Goal: Task Accomplishment & Management: Use online tool/utility

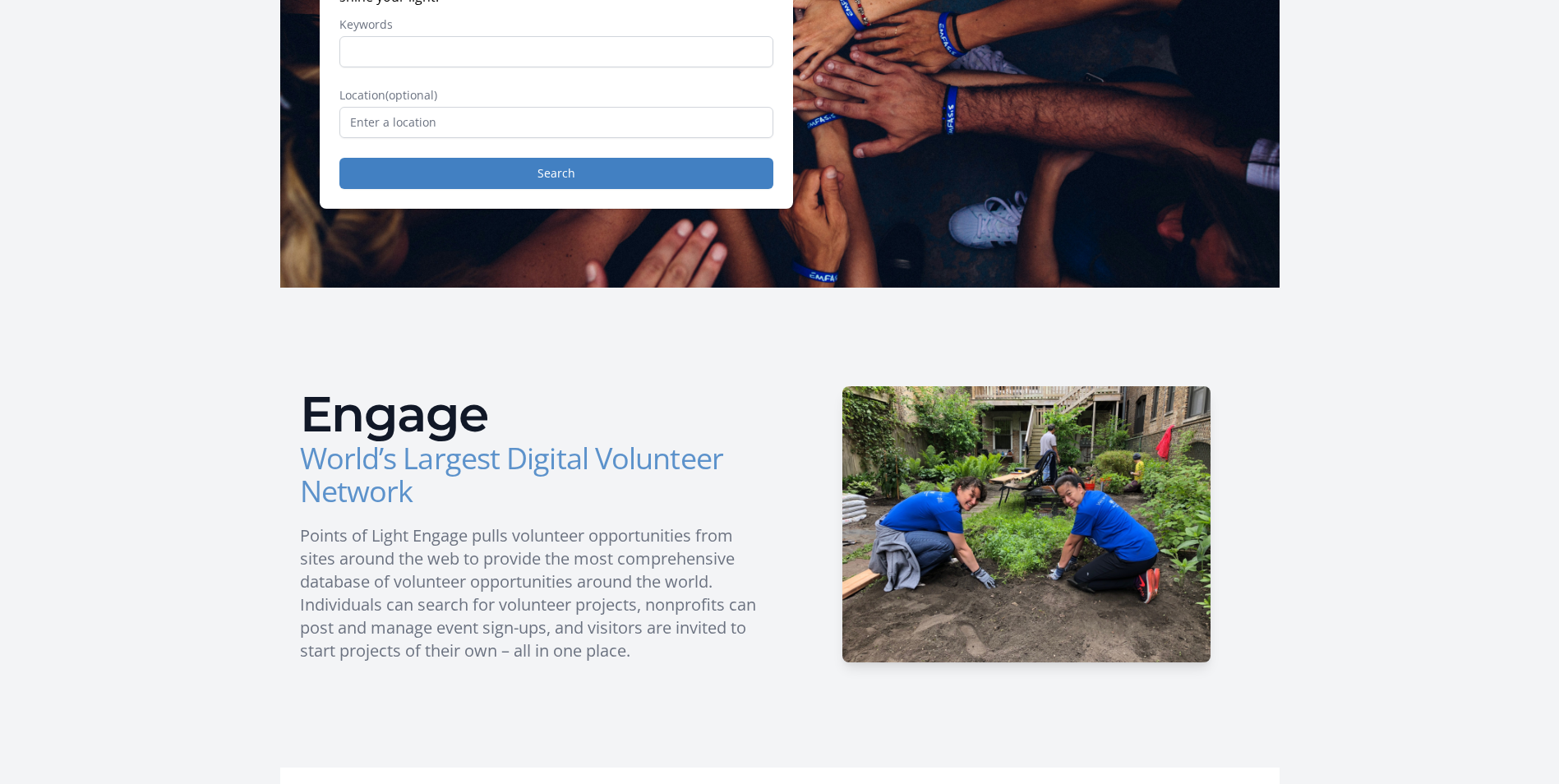
scroll to position [83, 0]
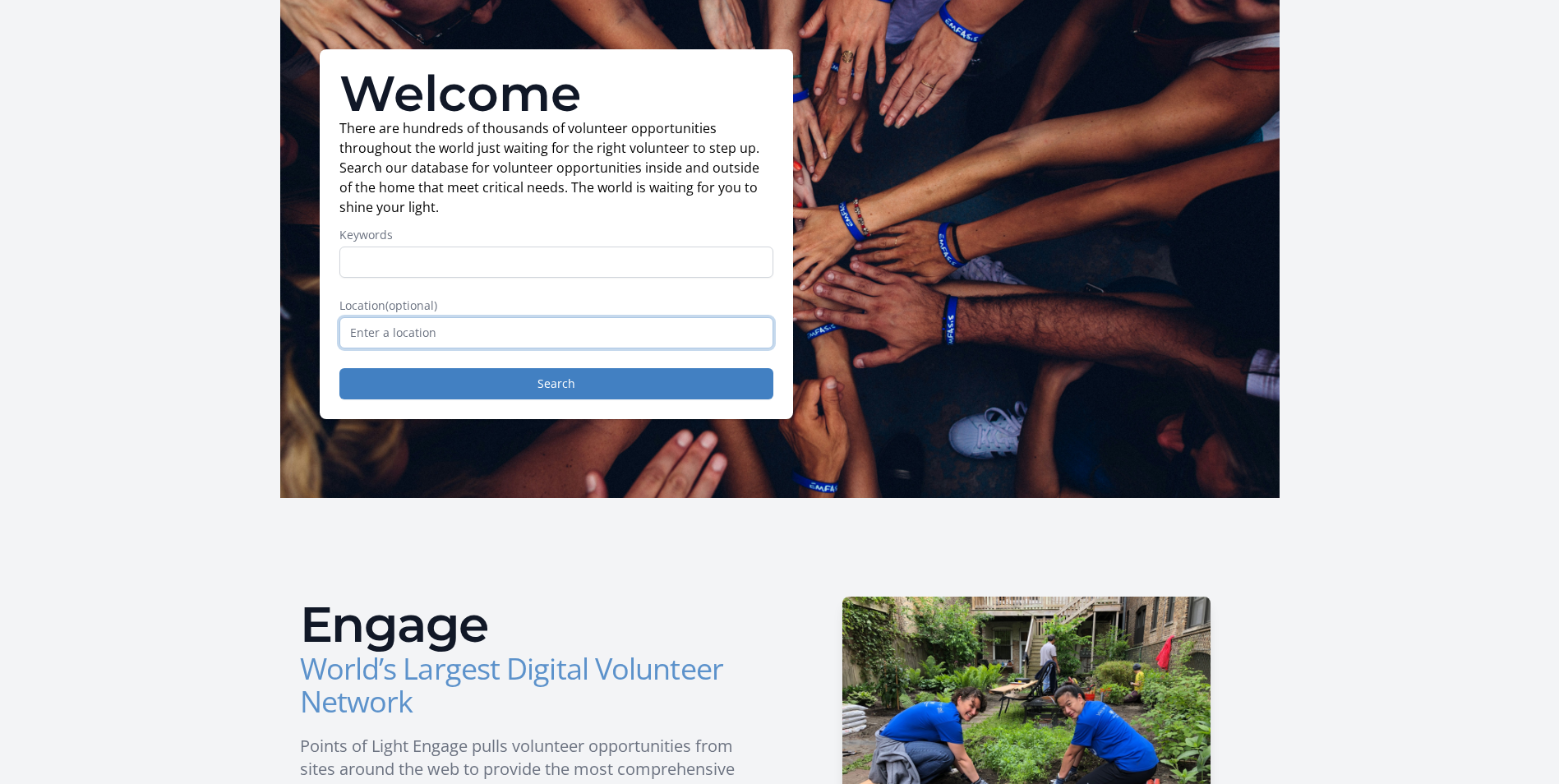
click at [466, 344] on input "text" at bounding box center [556, 333] width 434 height 31
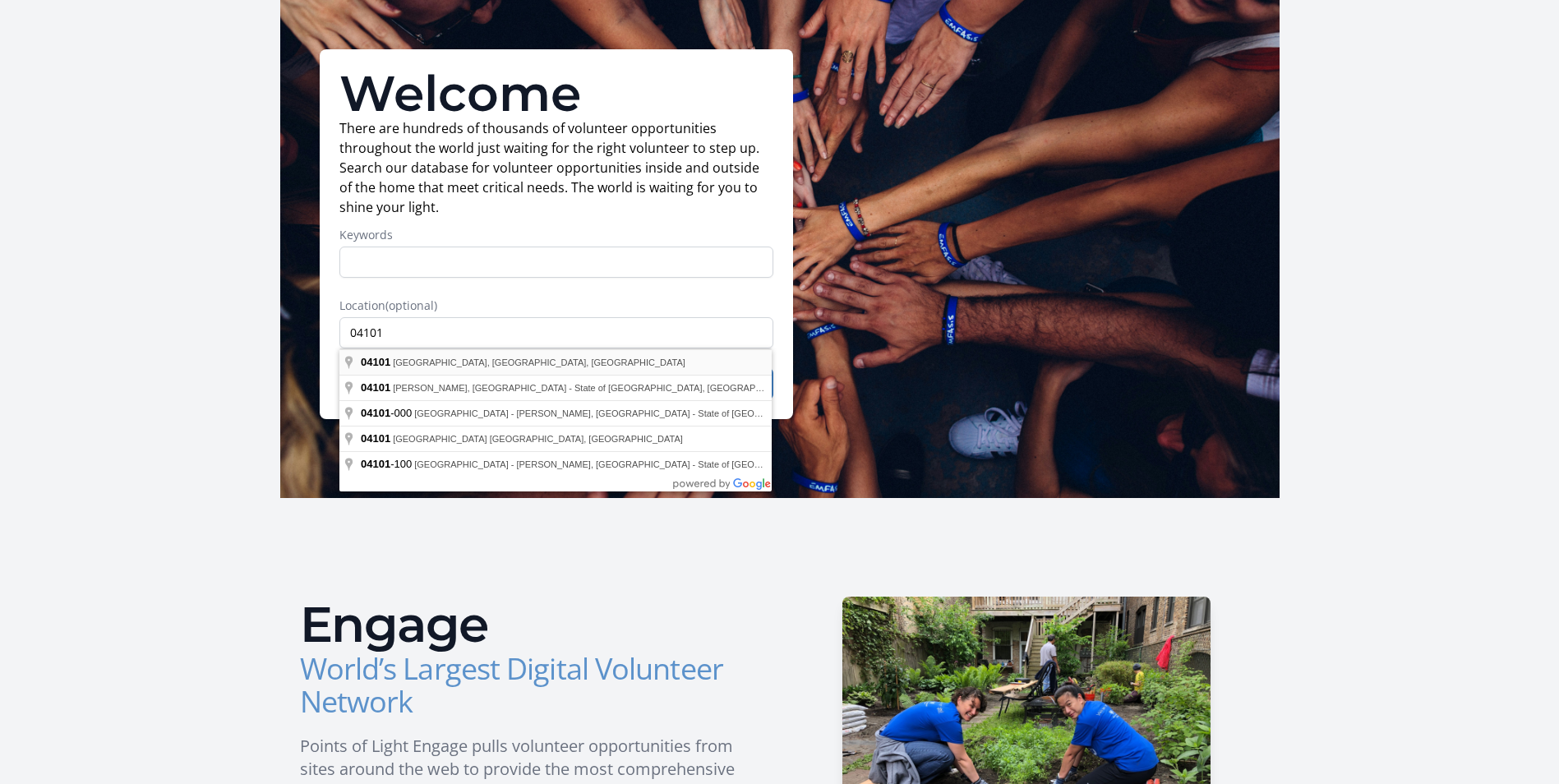
type input "[GEOGRAPHIC_DATA], [GEOGRAPHIC_DATA]"
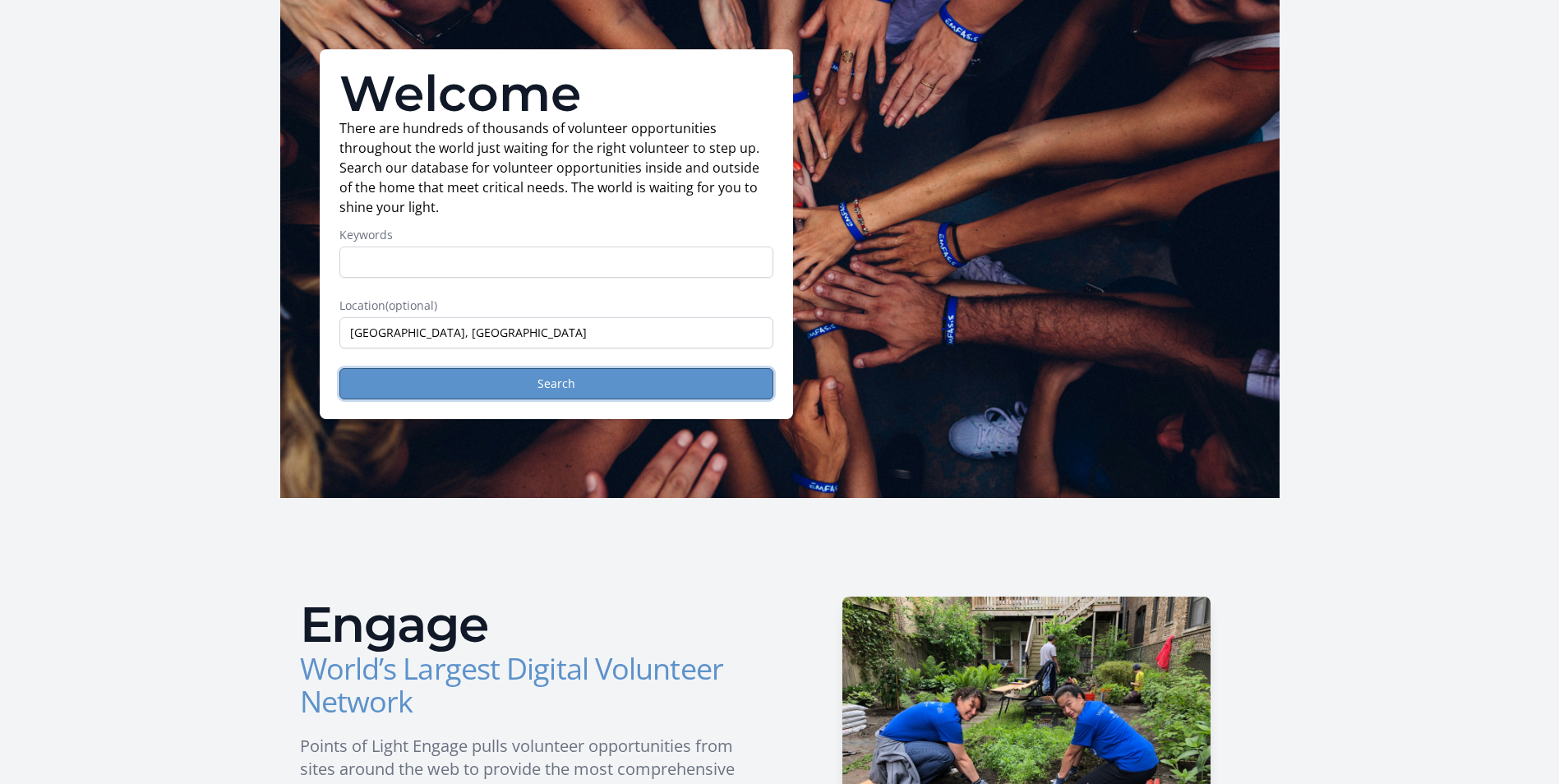
click at [477, 381] on button "Search" at bounding box center [556, 384] width 434 height 31
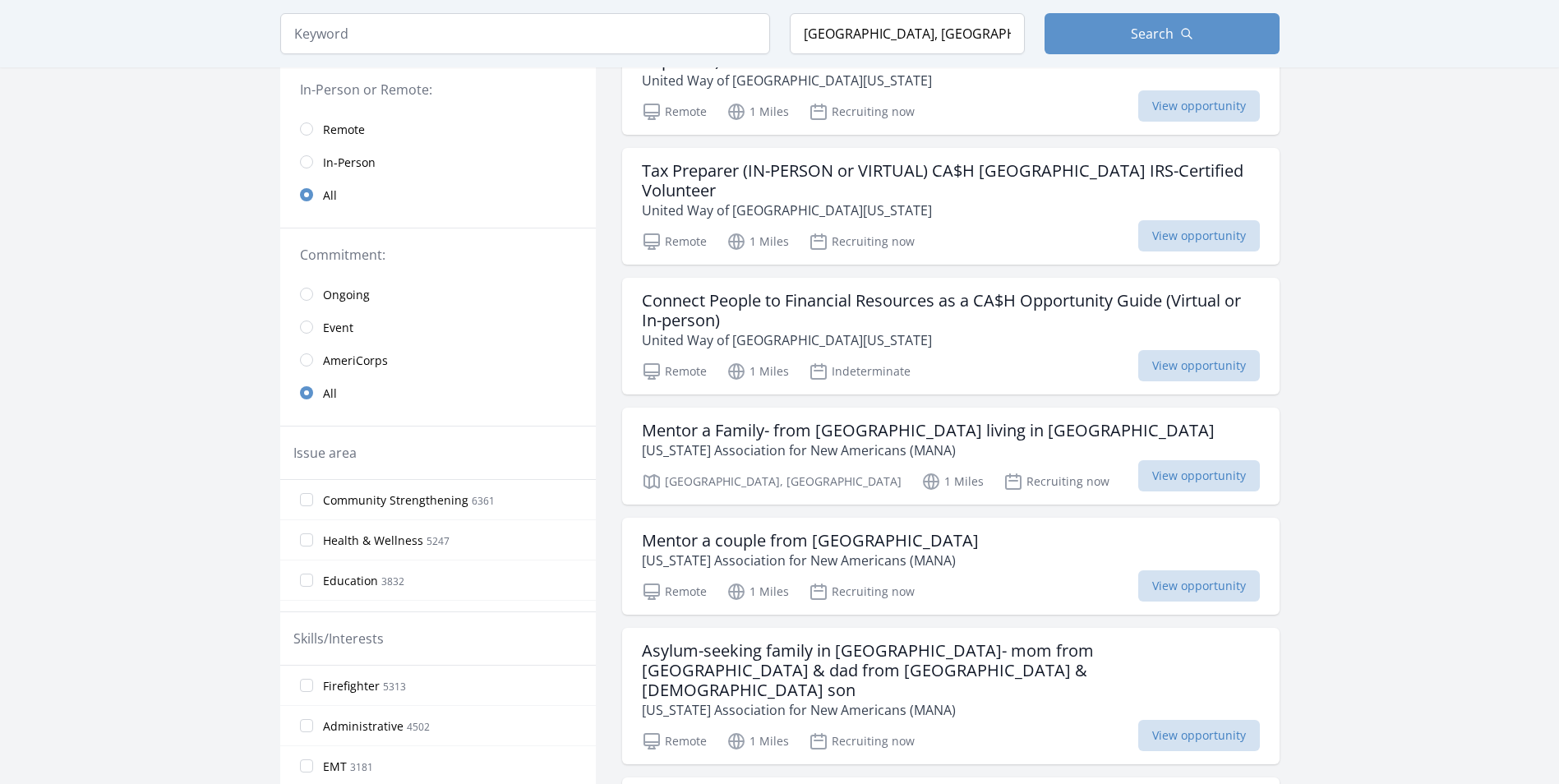
scroll to position [247, 0]
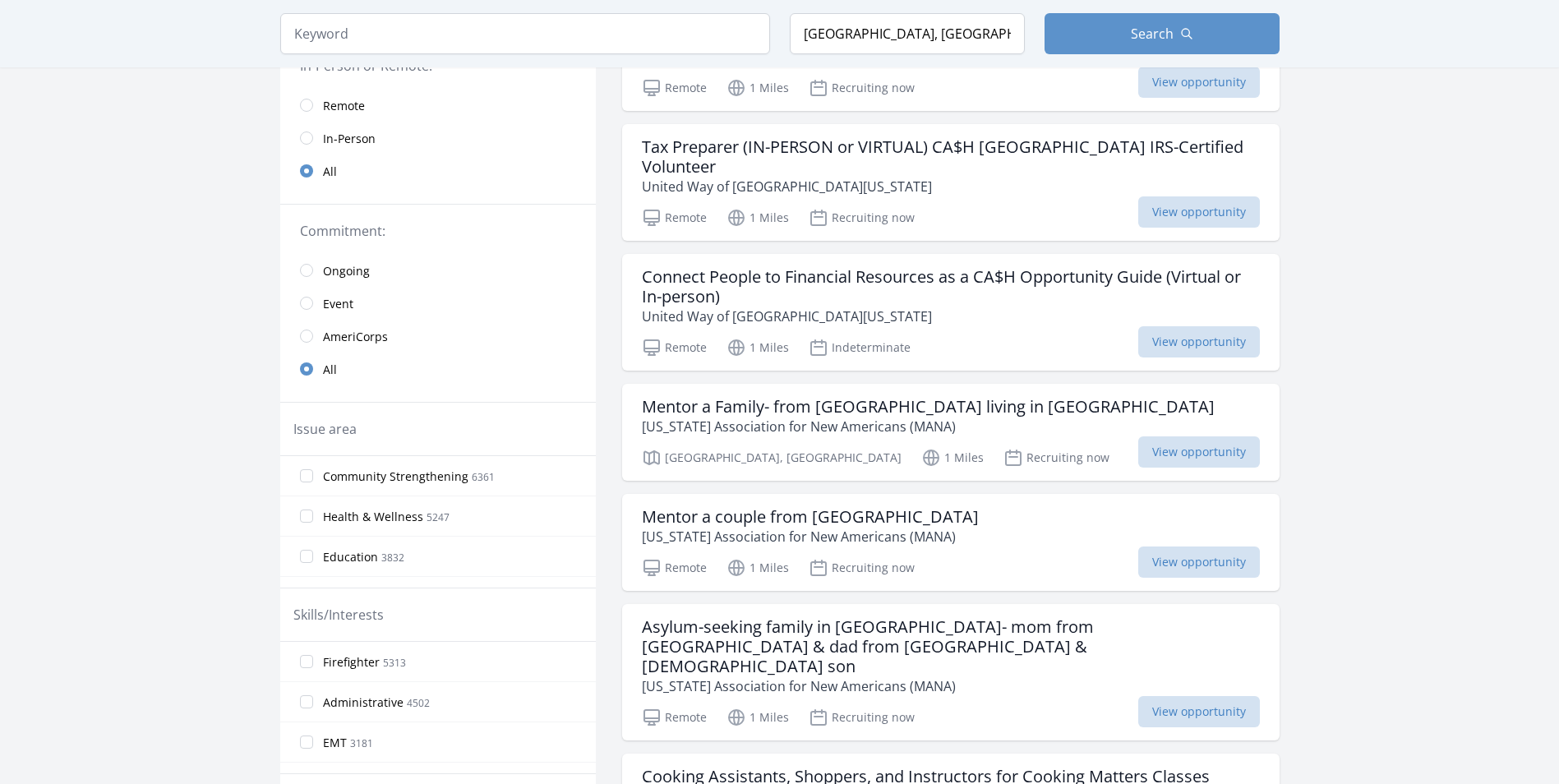
click at [330, 519] on span "Health & Wellness" at bounding box center [373, 517] width 100 height 16
click at [313, 519] on input "Health & Wellness 5247" at bounding box center [307, 516] width 13 height 13
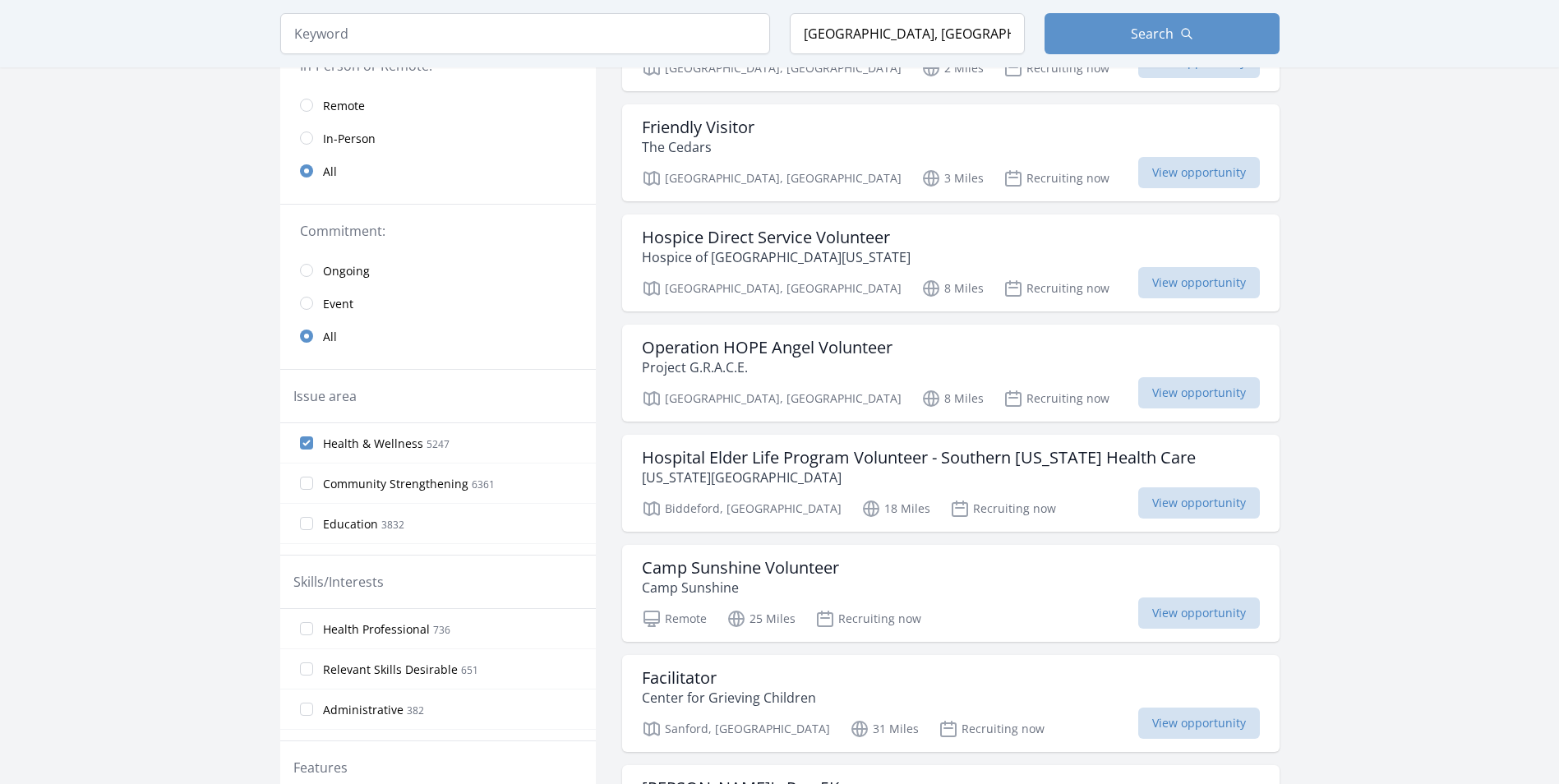
click at [314, 519] on label "Education 3832" at bounding box center [438, 524] width 316 height 33
click at [313, 519] on input "Education 3832" at bounding box center [307, 524] width 13 height 13
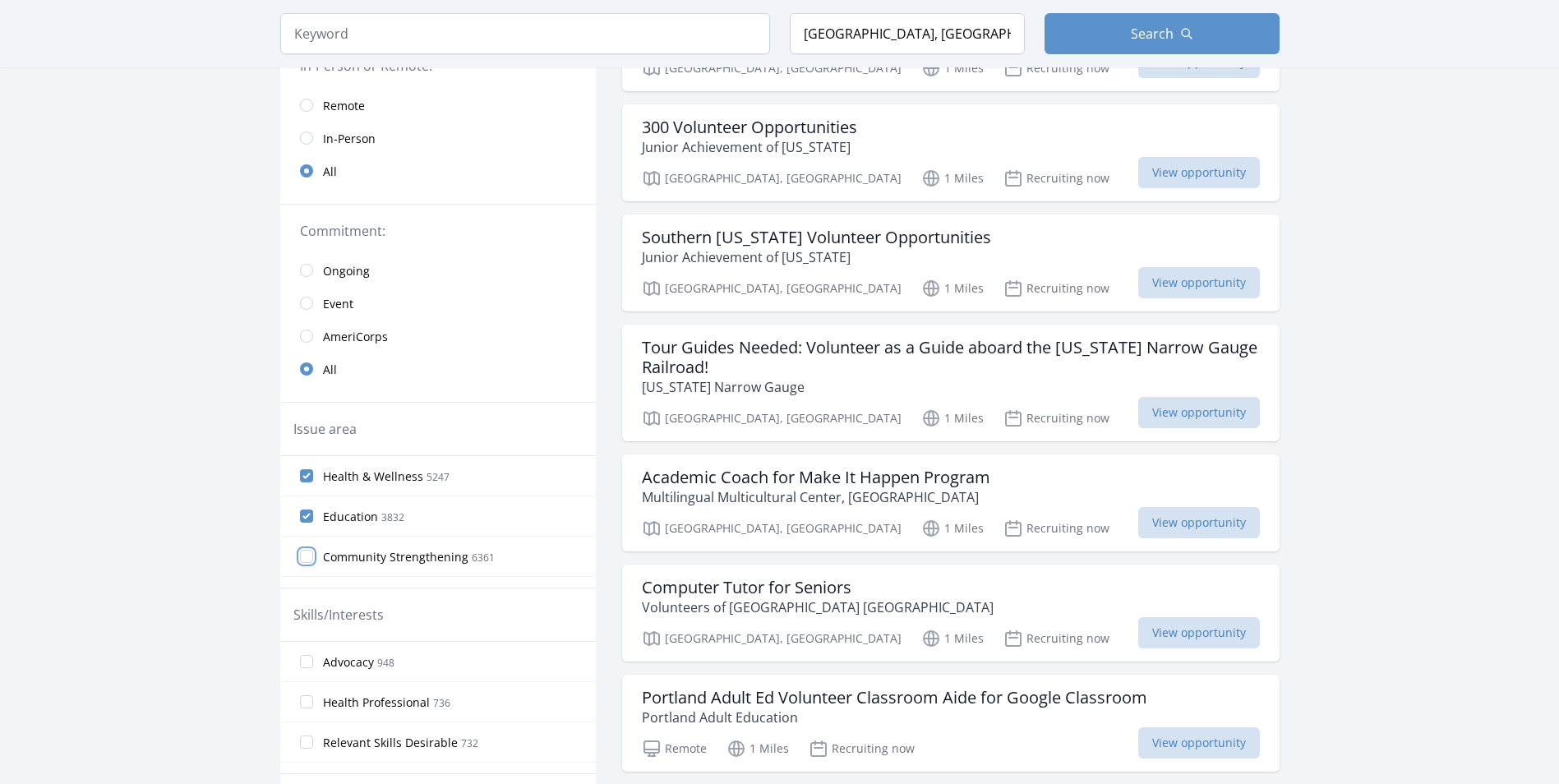
click at [312, 554] on input "Community Strengthening 6361" at bounding box center [307, 556] width 13 height 13
click at [309, 475] on input "Hunger 3206" at bounding box center [307, 473] width 13 height 13
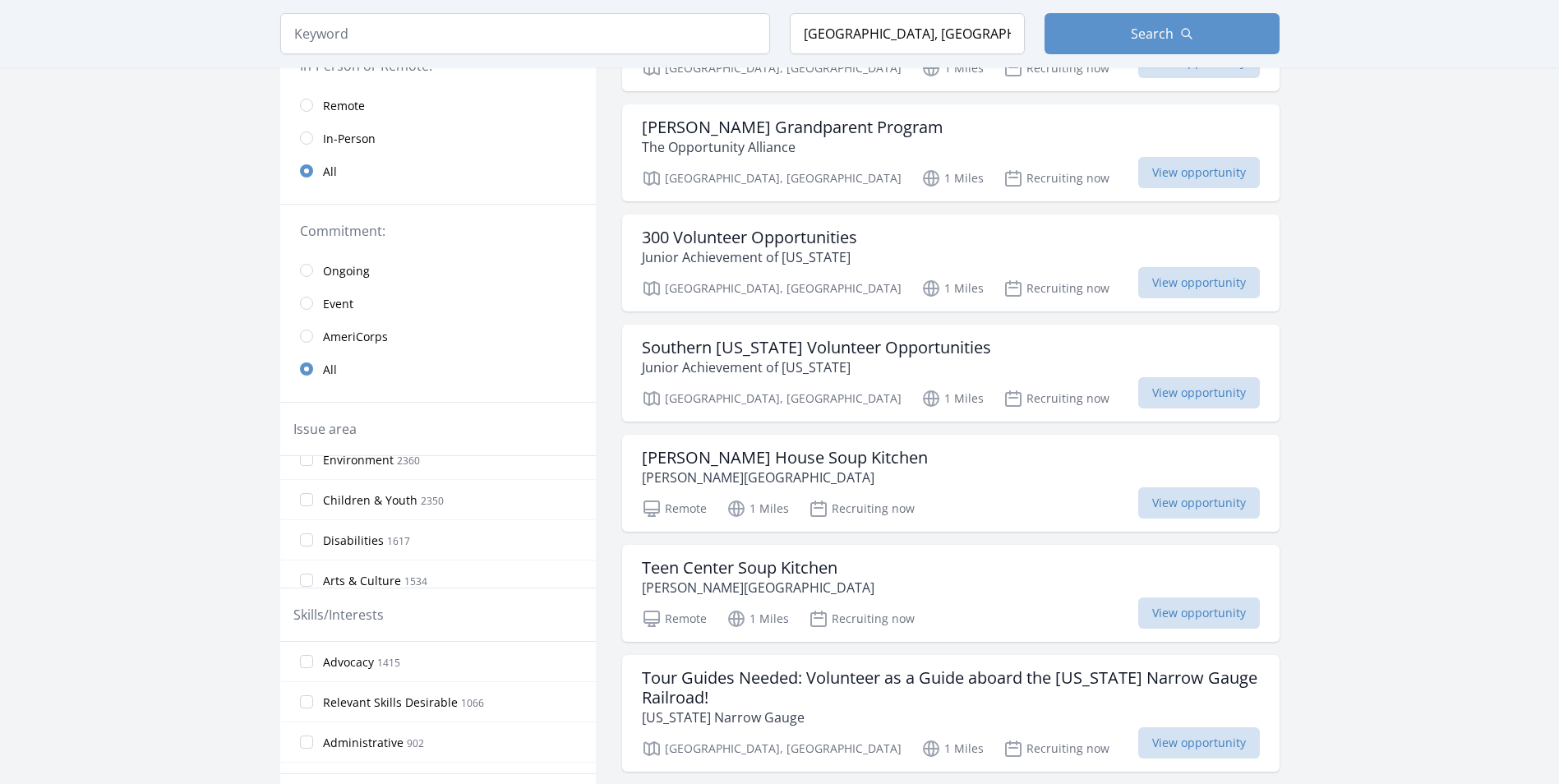
scroll to position [247, 0]
click at [308, 466] on input "Children & Youth 2350" at bounding box center [307, 471] width 13 height 13
click at [317, 514] on label "Seniors 3442" at bounding box center [438, 513] width 316 height 33
click at [313, 514] on input "Seniors 3442" at bounding box center [307, 513] width 13 height 13
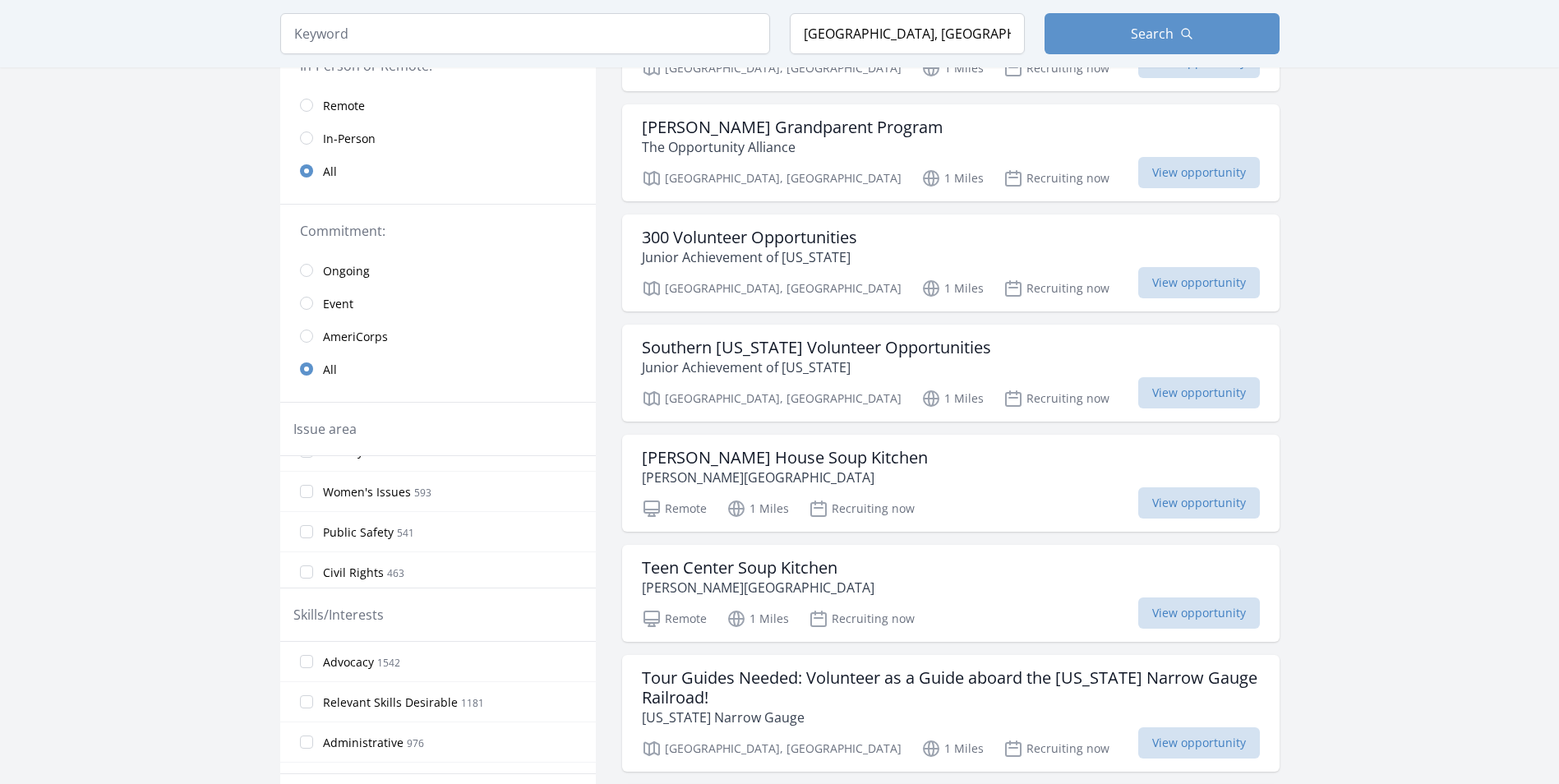
scroll to position [658, 0]
click at [313, 472] on label "Women's Issues 593" at bounding box center [438, 463] width 316 height 33
click at [313, 469] on input "Women's Issues 593" at bounding box center [307, 463] width 13 height 13
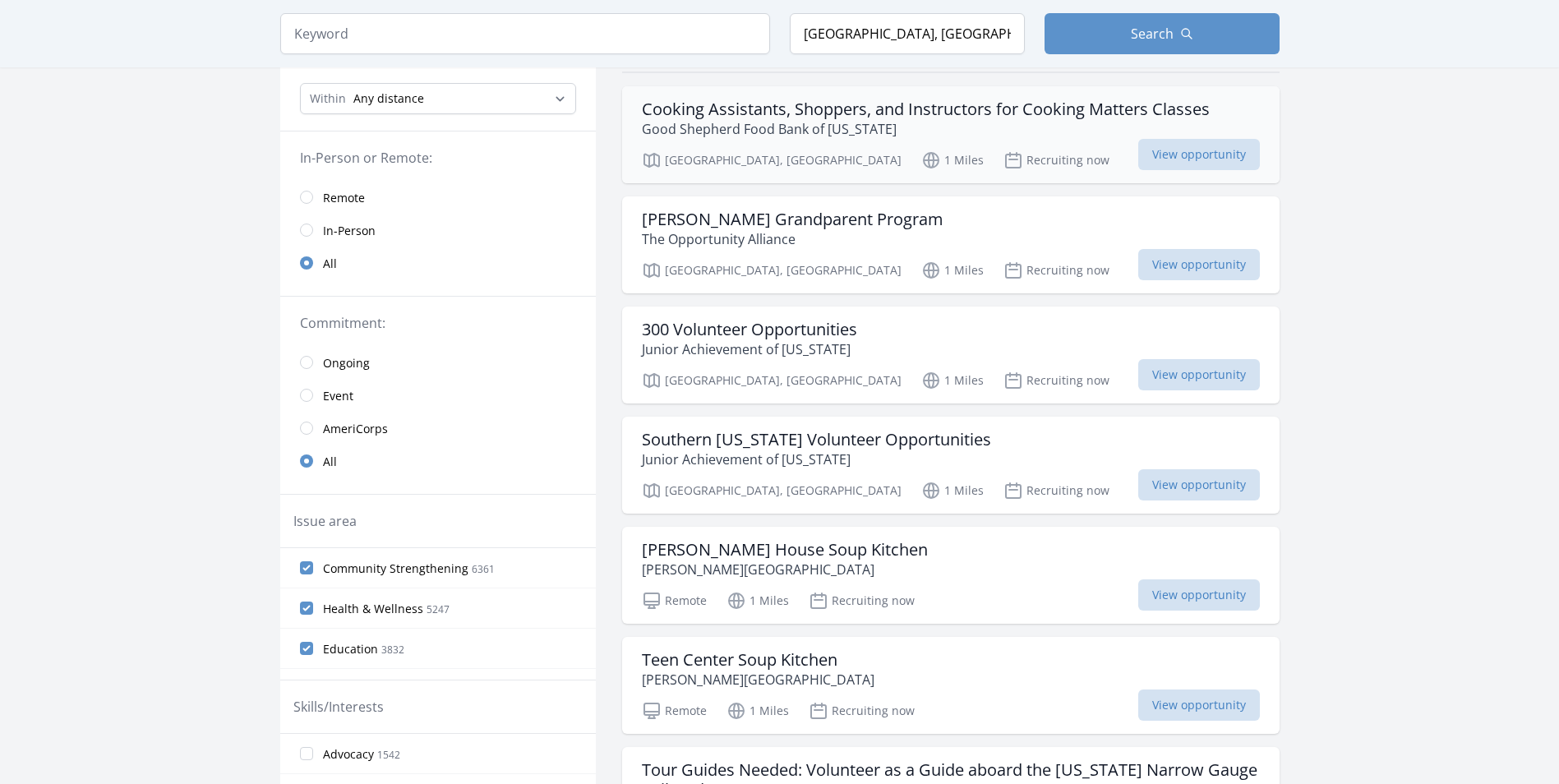
scroll to position [0, 0]
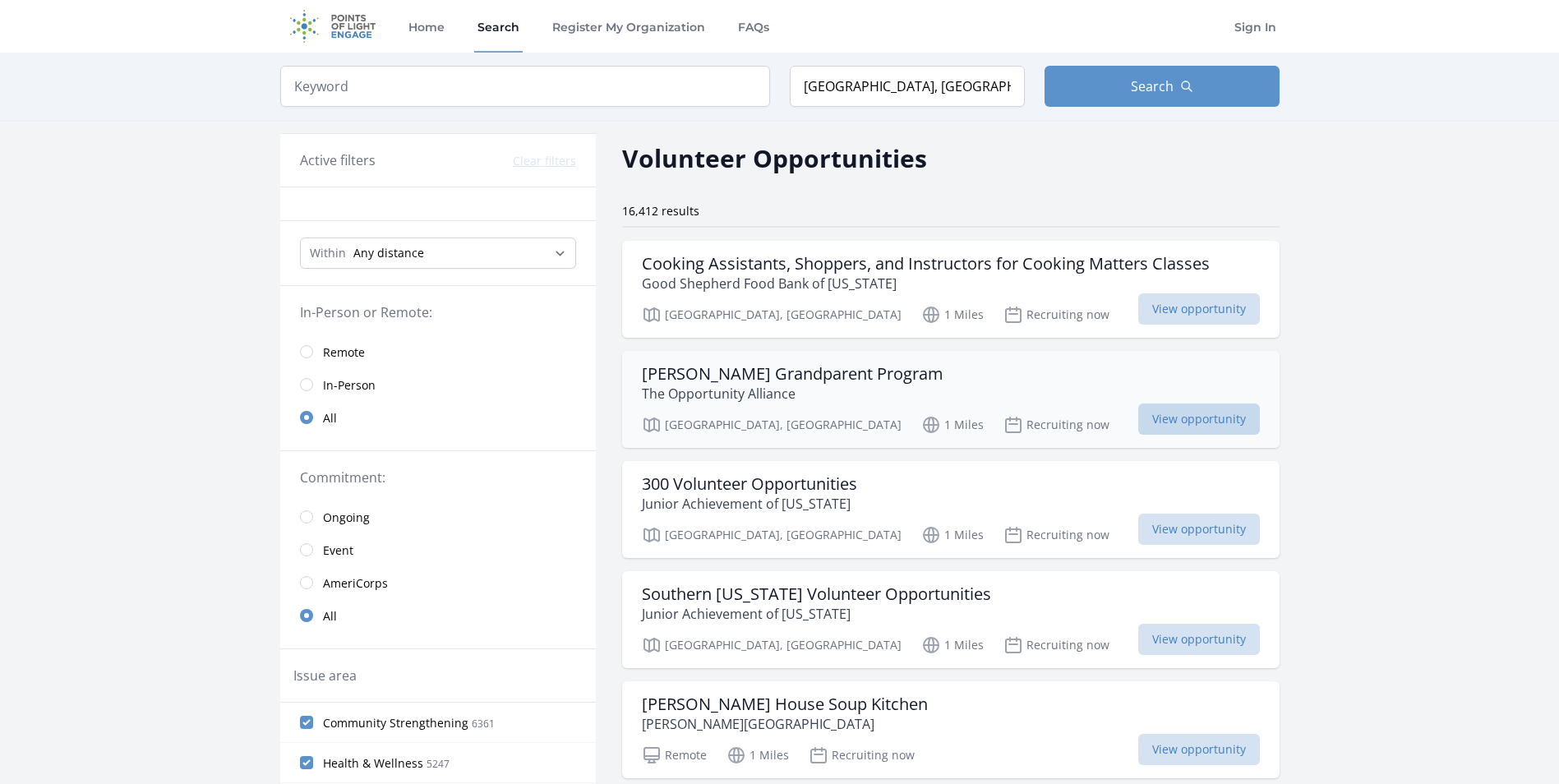
click at [1166, 416] on span "View opportunity" at bounding box center [1199, 419] width 122 height 31
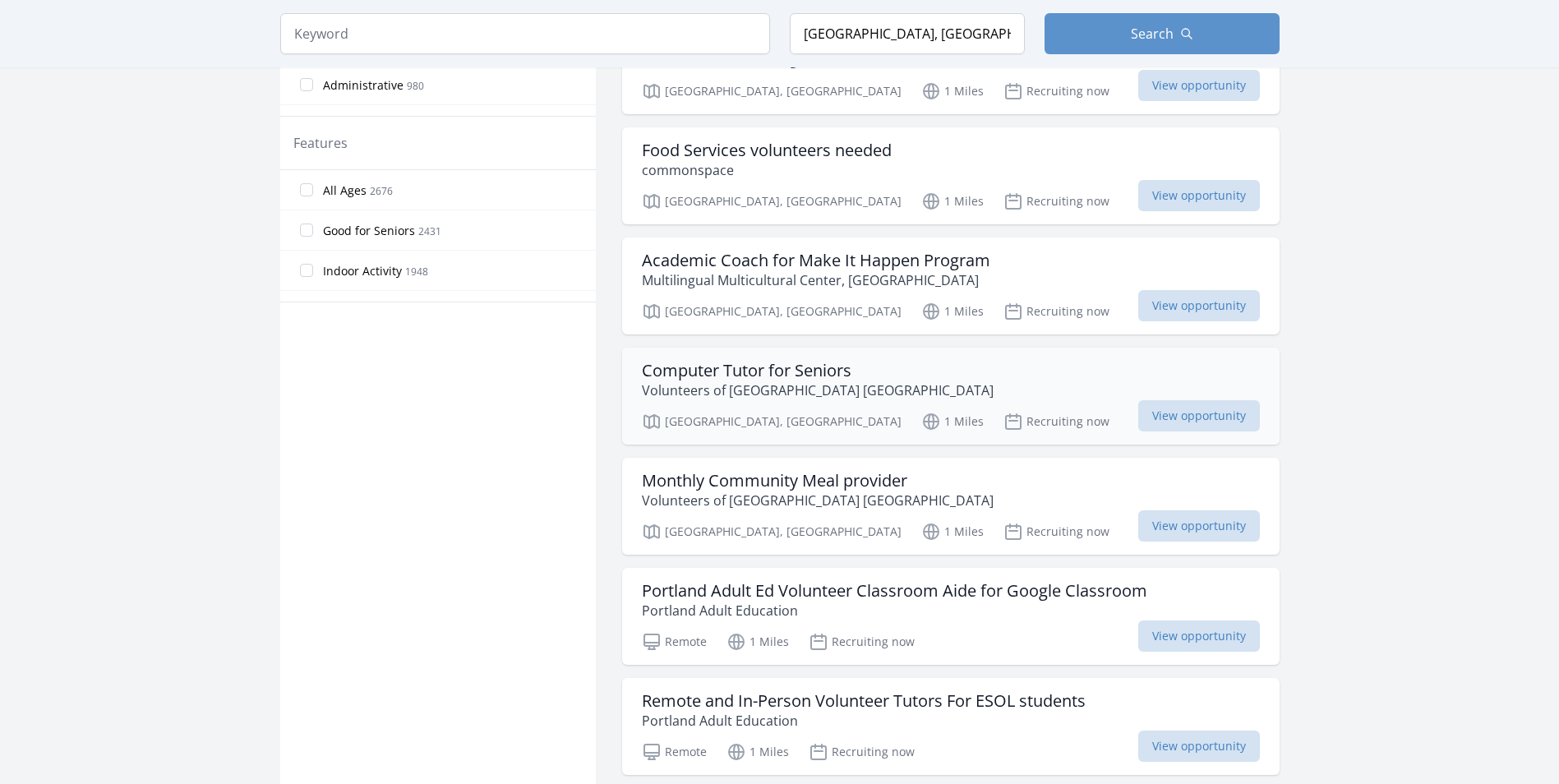
scroll to position [986, 0]
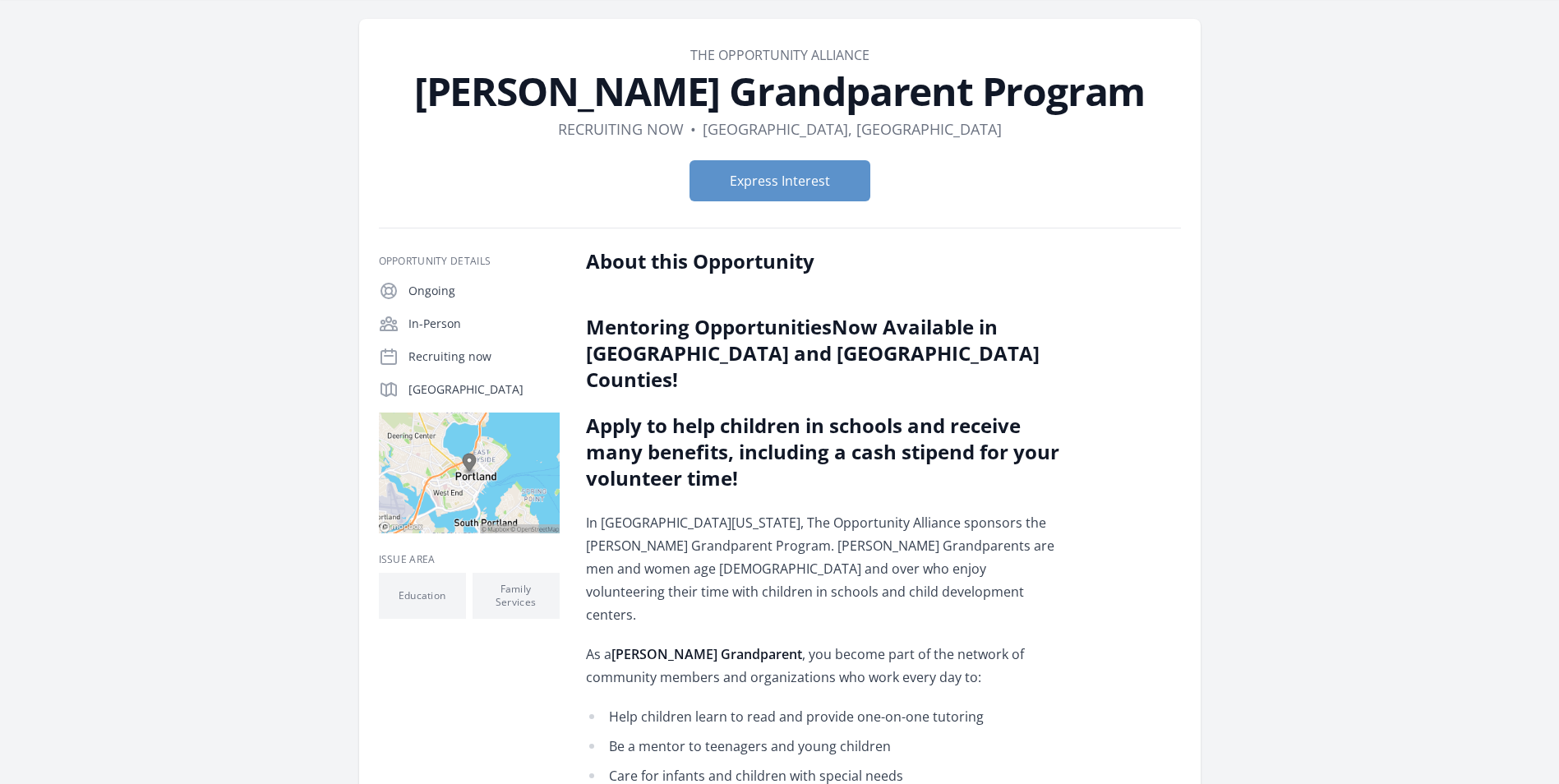
scroll to position [83, 0]
